Goal: Find specific page/section: Find specific page/section

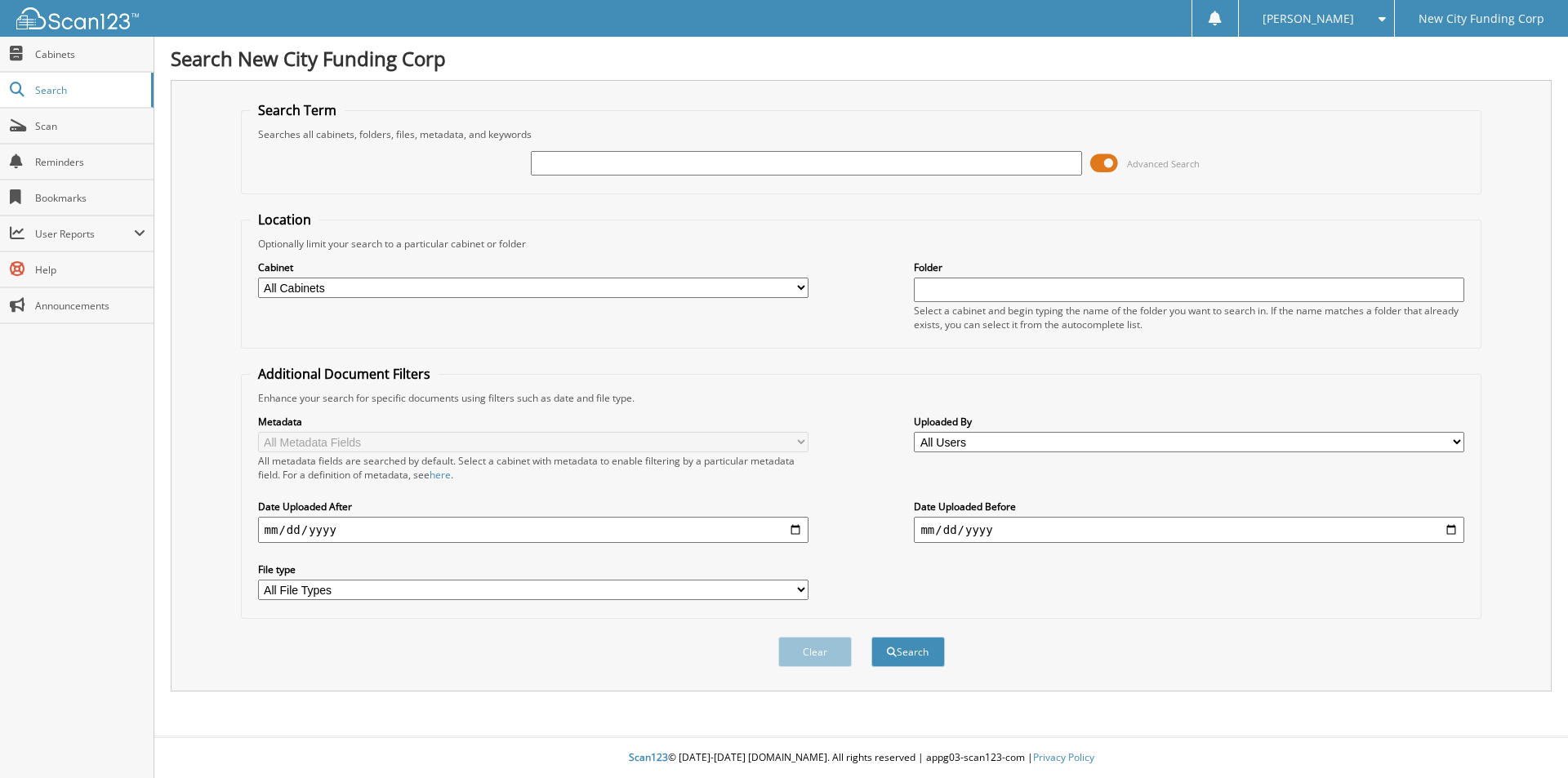
click at [552, 164] on input "text" at bounding box center [806, 163] width 550 height 24
type input "314730"
click at [889, 652] on span "submit" at bounding box center [892, 653] width 10 height 10
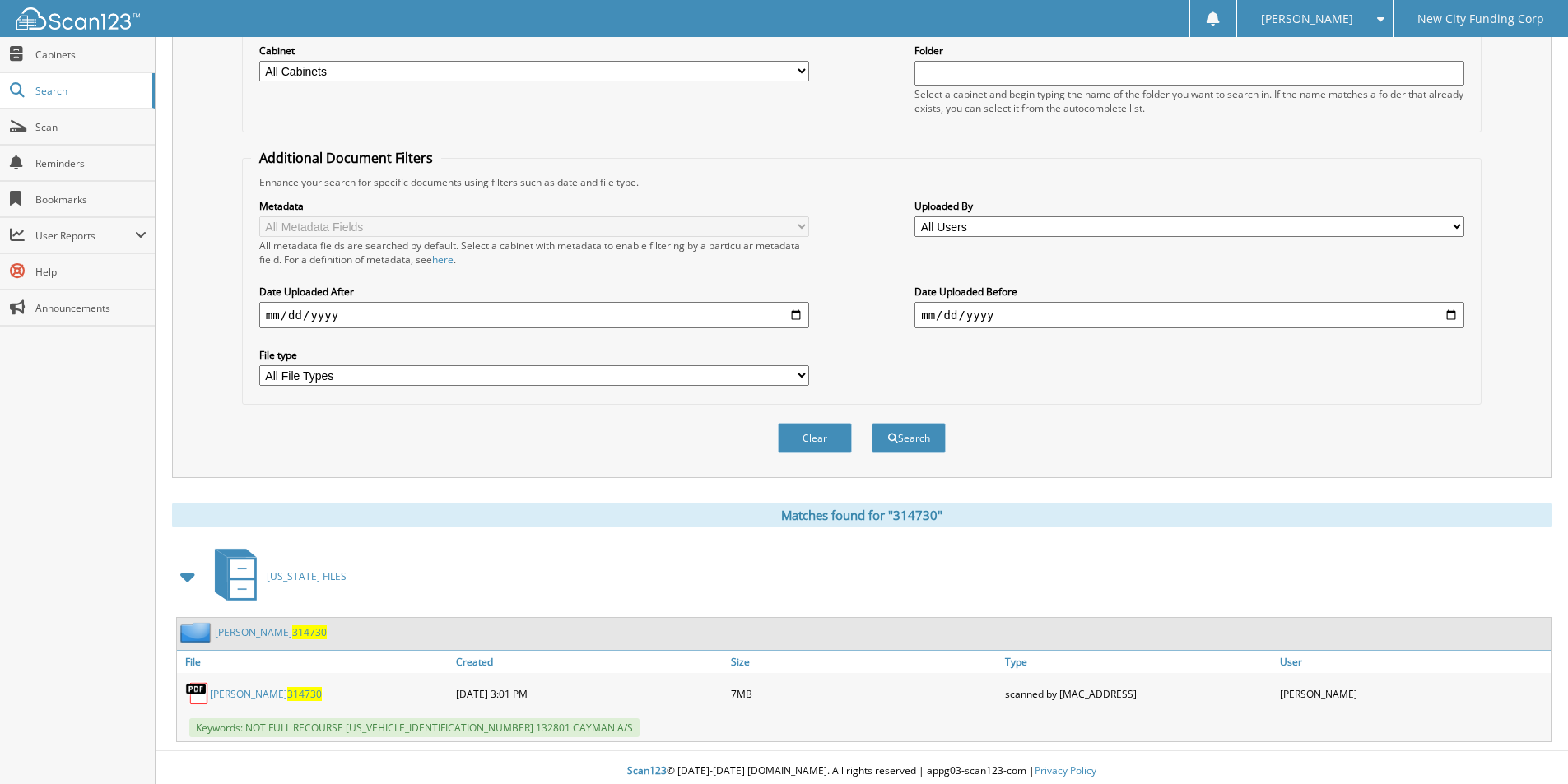
scroll to position [227, 0]
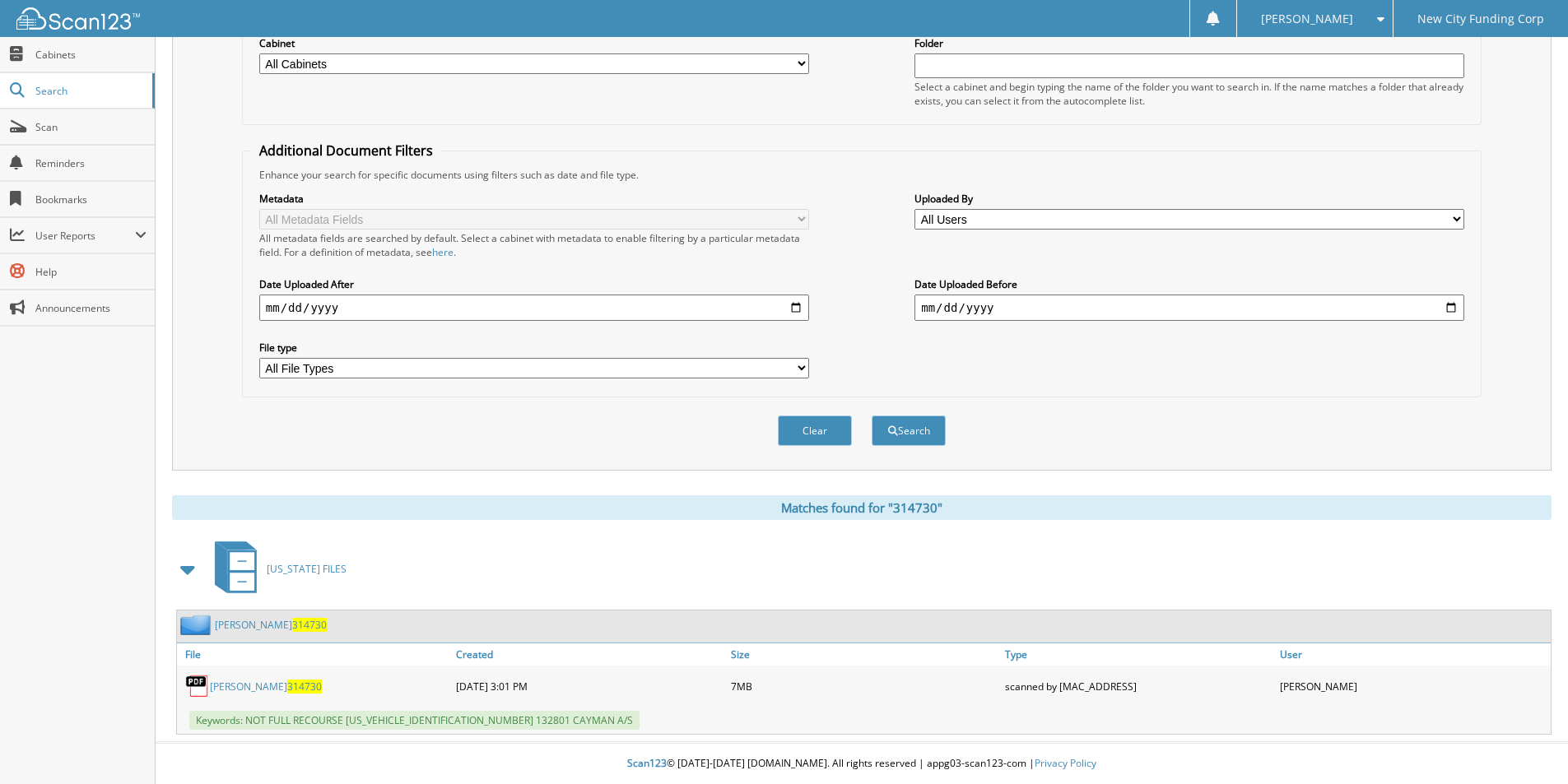
click at [304, 685] on link "[PERSON_NAME] 314730" at bounding box center [266, 687] width 112 height 14
